Goal: Information Seeking & Learning: Check status

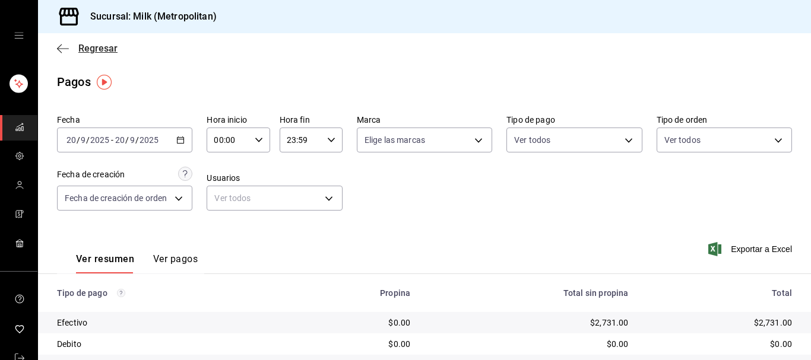
click at [57, 49] on icon "button" at bounding box center [59, 48] width 5 height 9
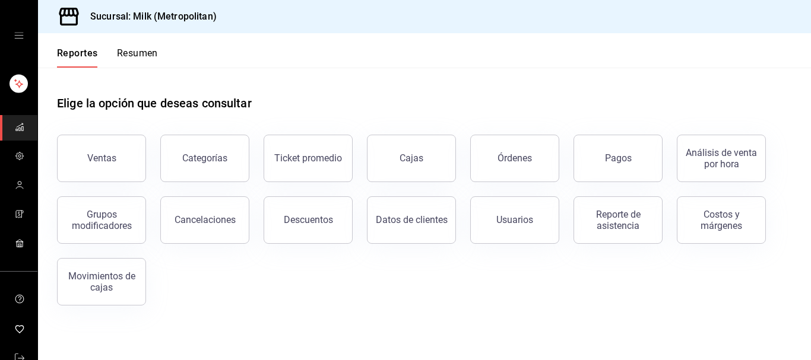
click at [385, 92] on div "Elige la opción que deseas consultar" at bounding box center [424, 94] width 735 height 53
